Goal: Task Accomplishment & Management: Manage account settings

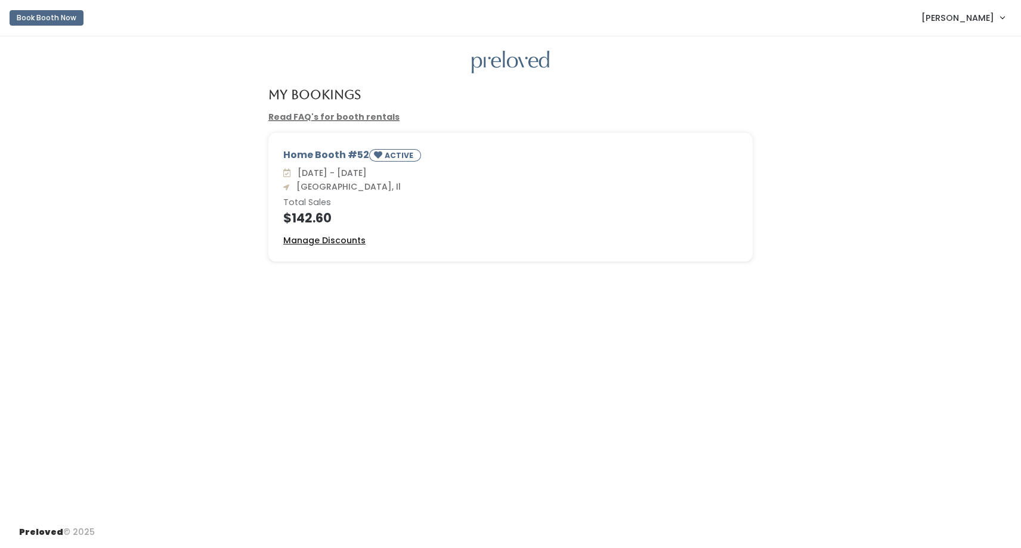
click at [318, 236] on u "Manage Discounts" at bounding box center [324, 240] width 82 height 12
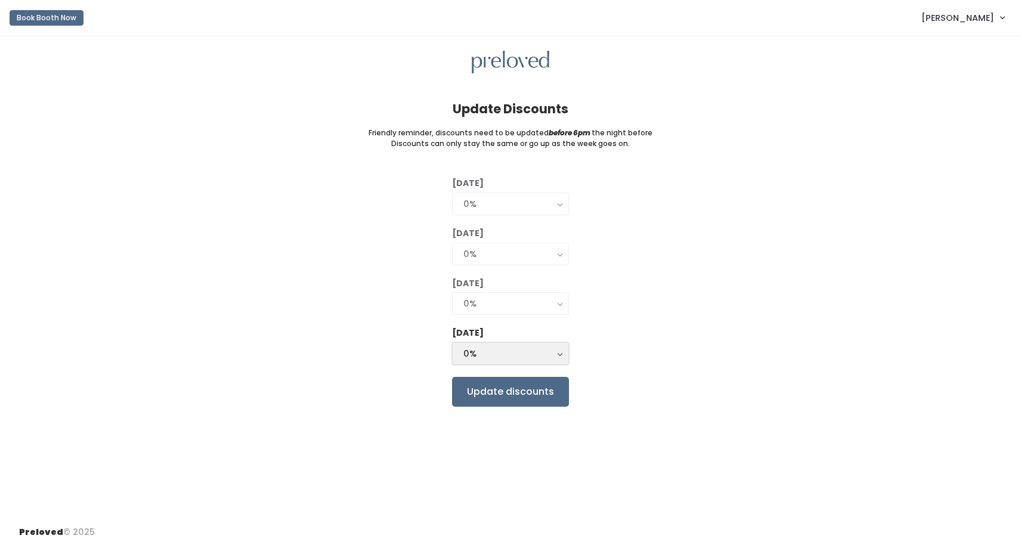
click at [558, 358] on button "0%" at bounding box center [510, 353] width 117 height 23
click at [527, 400] on link "25%" at bounding box center [511, 401] width 116 height 21
select select "25%"
click at [520, 390] on input "Update discounts" at bounding box center [510, 392] width 117 height 30
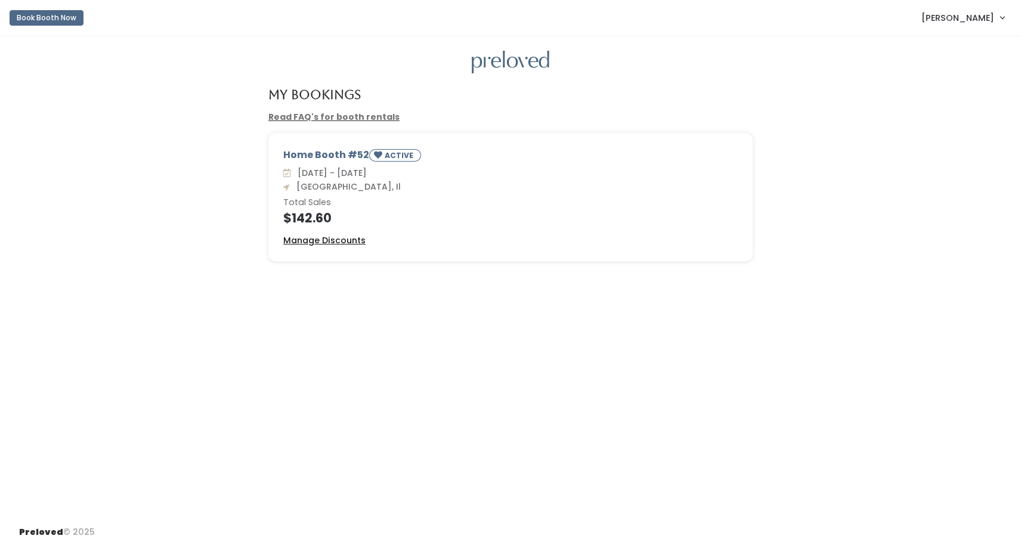
click at [351, 245] on u "Manage Discounts" at bounding box center [324, 240] width 82 height 12
